Goal: Transaction & Acquisition: Purchase product/service

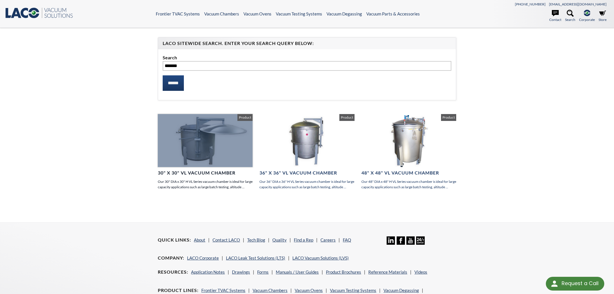
click at [206, 148] on div at bounding box center [205, 140] width 95 height 53
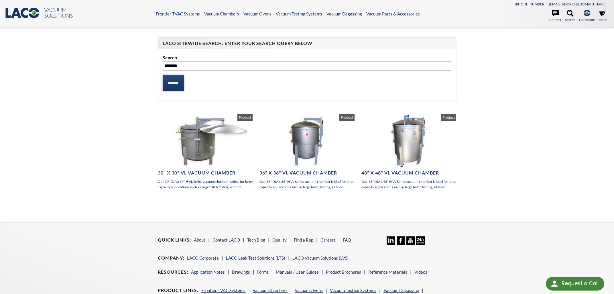
click at [181, 80] on input "******" at bounding box center [173, 82] width 21 height 15
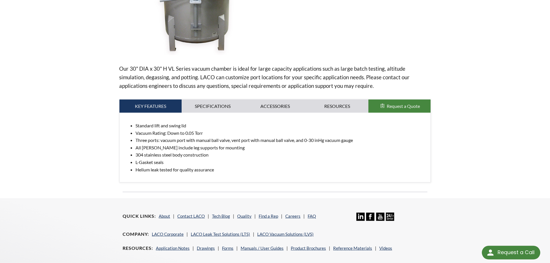
scroll to position [175, 0]
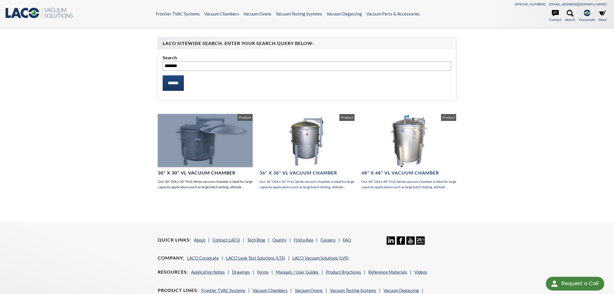
click at [218, 148] on div at bounding box center [205, 140] width 95 height 53
